Goal: Task Accomplishment & Management: Manage account settings

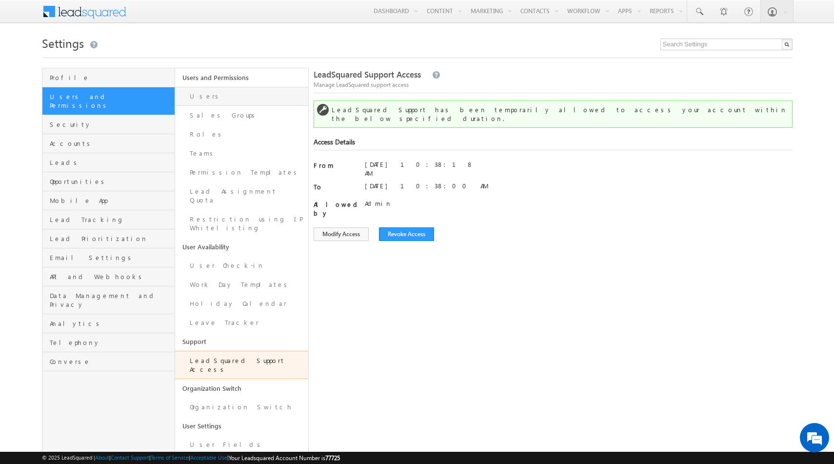
click at [206, 96] on link "Users" at bounding box center [241, 96] width 133 height 19
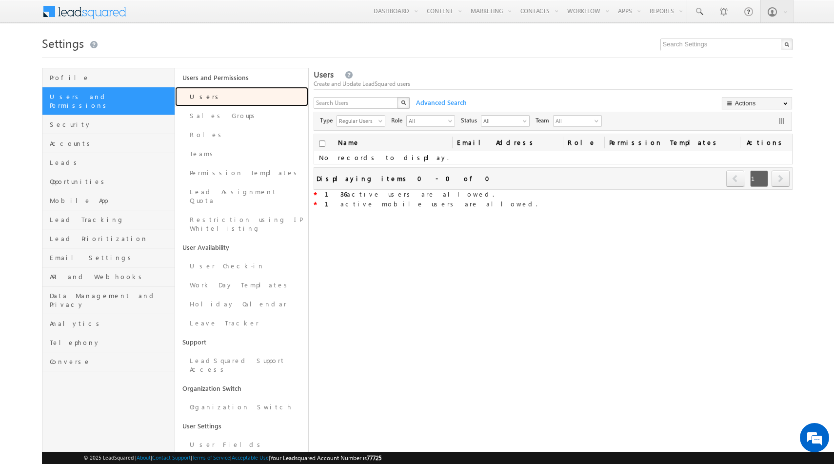
click at [206, 96] on link "Users" at bounding box center [241, 97] width 133 height 20
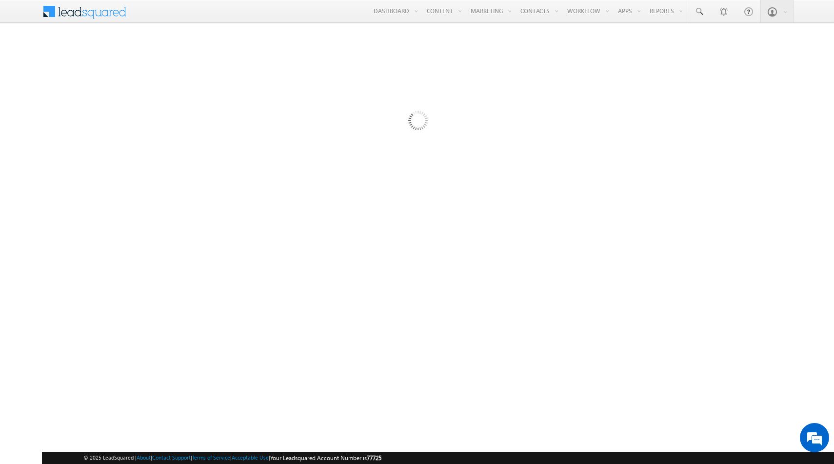
click at [77, 6] on span at bounding box center [91, 10] width 71 height 17
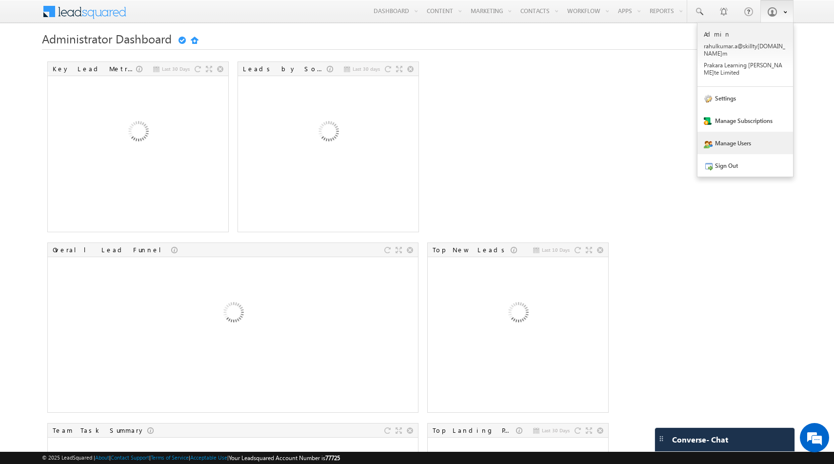
click at [732, 132] on link "Manage Users" at bounding box center [745, 143] width 96 height 22
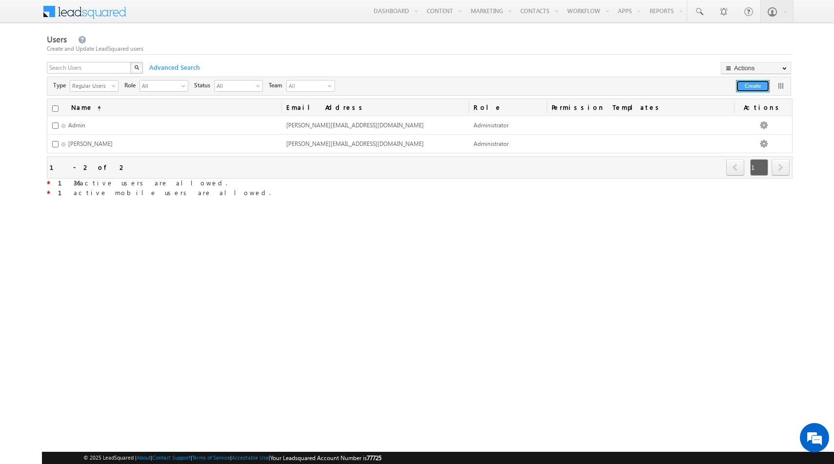
click at [757, 85] on button "Create" at bounding box center [753, 86] width 34 height 12
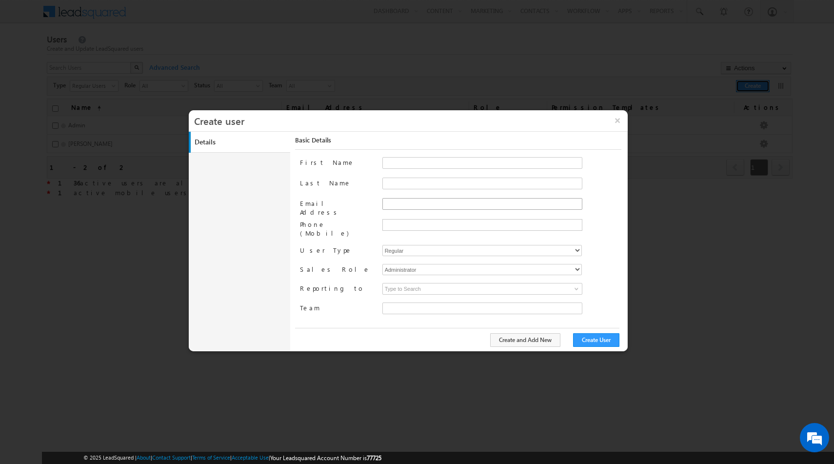
type input "e4a80525-0e53-11ed-a214-024bdf37e3a6"
click at [425, 164] on input "First Name" at bounding box center [482, 163] width 200 height 12
type input "Analytics"
click at [412, 202] on input "Email Address" at bounding box center [482, 204] width 200 height 12
type input "[EMAIL_ADDRESS][DOMAIN_NAME]"
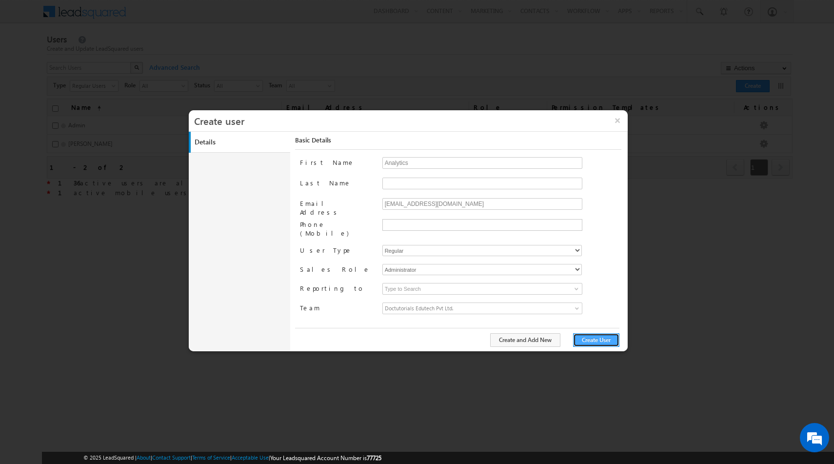
click at [593, 342] on button "Create User" at bounding box center [596, 340] width 46 height 14
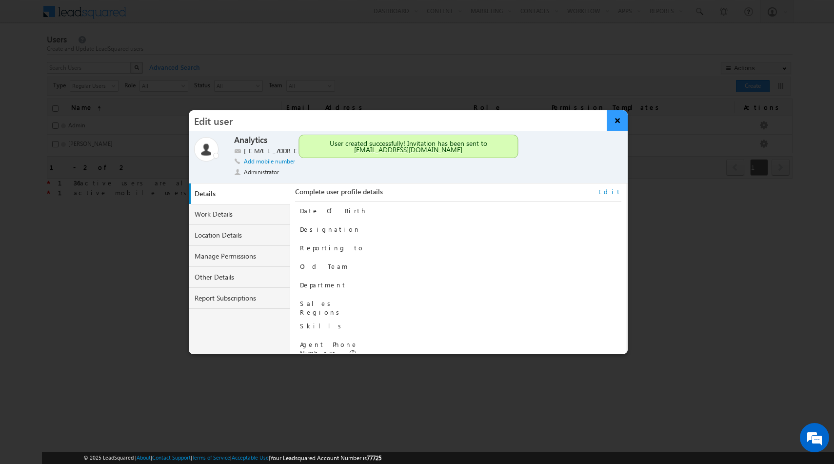
click at [620, 122] on button "×" at bounding box center [616, 120] width 21 height 20
